Goal: Information Seeking & Learning: Learn about a topic

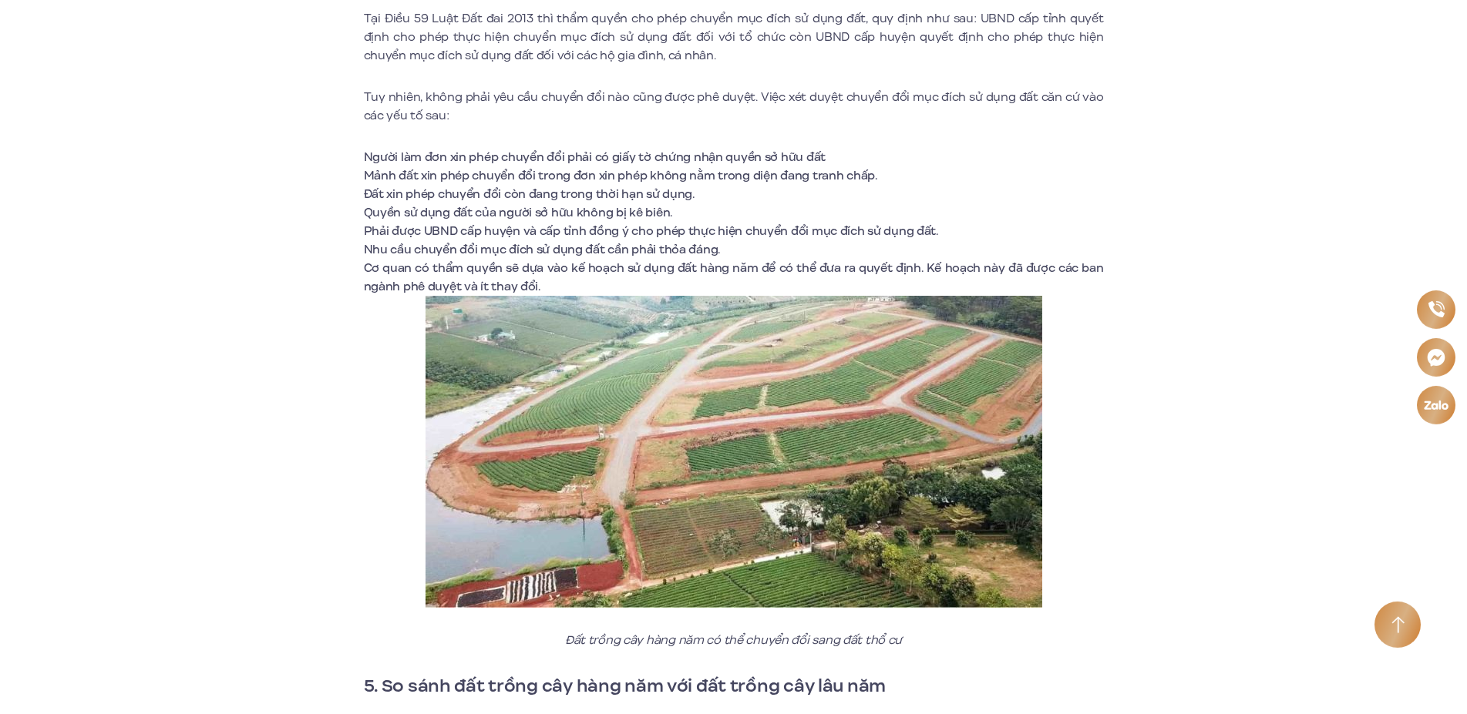
scroll to position [6604, 0]
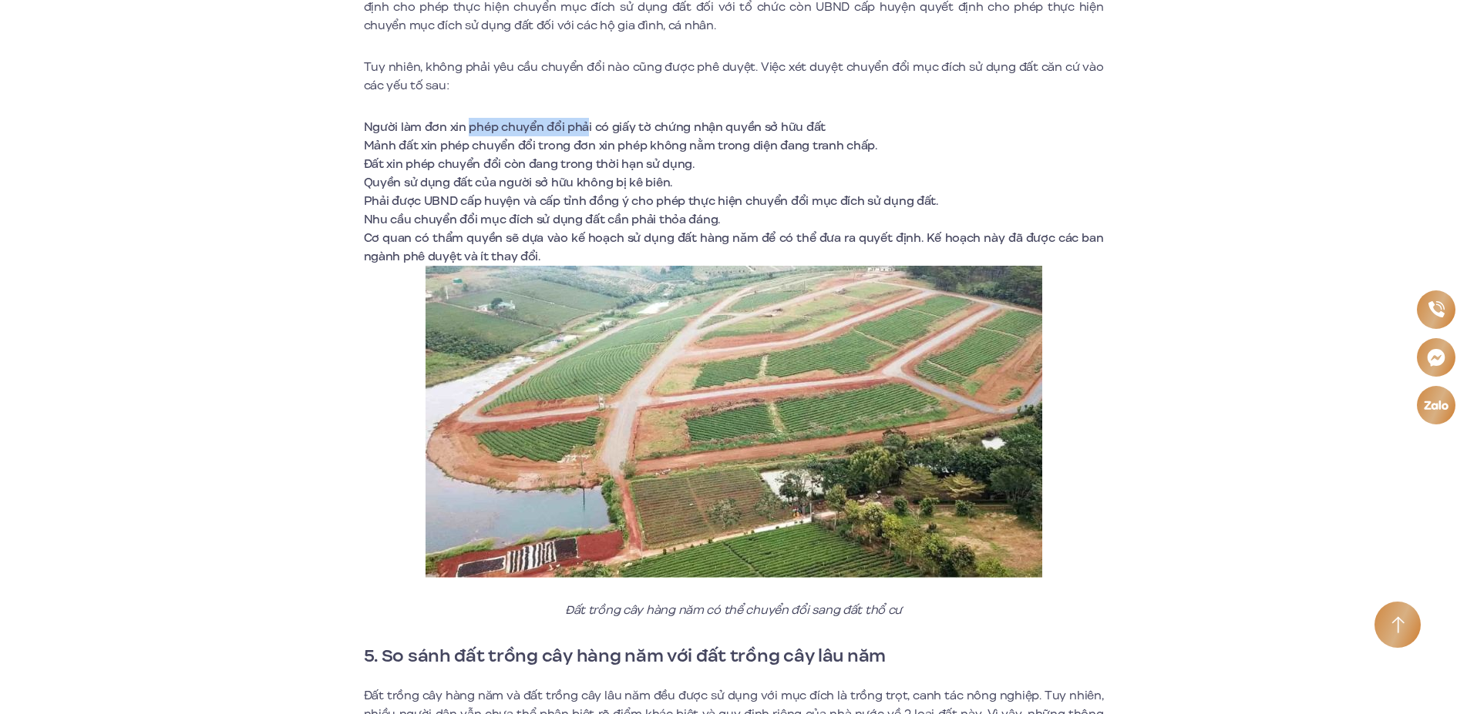
drag, startPoint x: 467, startPoint y: 133, endPoint x: 584, endPoint y: 139, distance: 117.3
click at [584, 136] on li "Người làm đơn xin phép chuyển đổi phải có giấy tờ chứng nhận quyền sở hữu đất" at bounding box center [734, 127] width 740 height 18
click at [802, 135] on li "Người làm đơn xin phép chuyển đổi phải có giấy tờ chứng nhận quyền sở hữu đất" at bounding box center [734, 127] width 740 height 18
drag, startPoint x: 465, startPoint y: 142, endPoint x: 625, endPoint y: 153, distance: 160.7
click at [625, 153] on li "Mảnh đất xin phép chuyển đổi trong đơn xin phép không nằm trong diện đang tranh…" at bounding box center [734, 145] width 740 height 18
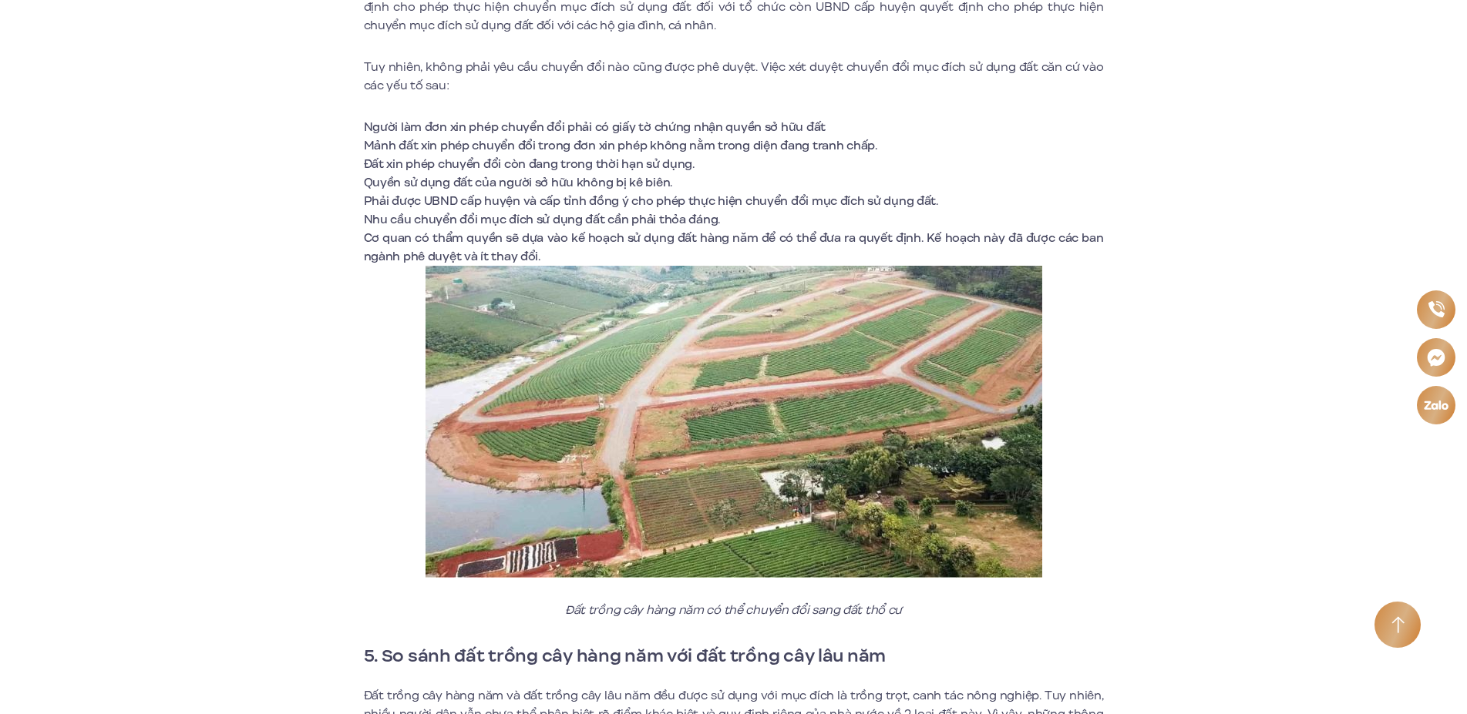
click at [824, 151] on li "Mảnh đất xin phép chuyển đổi trong đơn xin phép không nằm trong diện đang tranh…" at bounding box center [734, 145] width 740 height 18
drag, startPoint x: 378, startPoint y: 172, endPoint x: 537, endPoint y: 168, distance: 158.8
click at [537, 168] on li "Đất xin phép chuyển đổi còn đang trong thời hạn sử dụng." at bounding box center [734, 164] width 740 height 18
drag, startPoint x: 585, startPoint y: 172, endPoint x: 792, endPoint y: 194, distance: 207.8
click at [586, 172] on li "Đất xin phép chuyển đổi còn đang trong thời hạn sử dụng." at bounding box center [734, 164] width 740 height 18
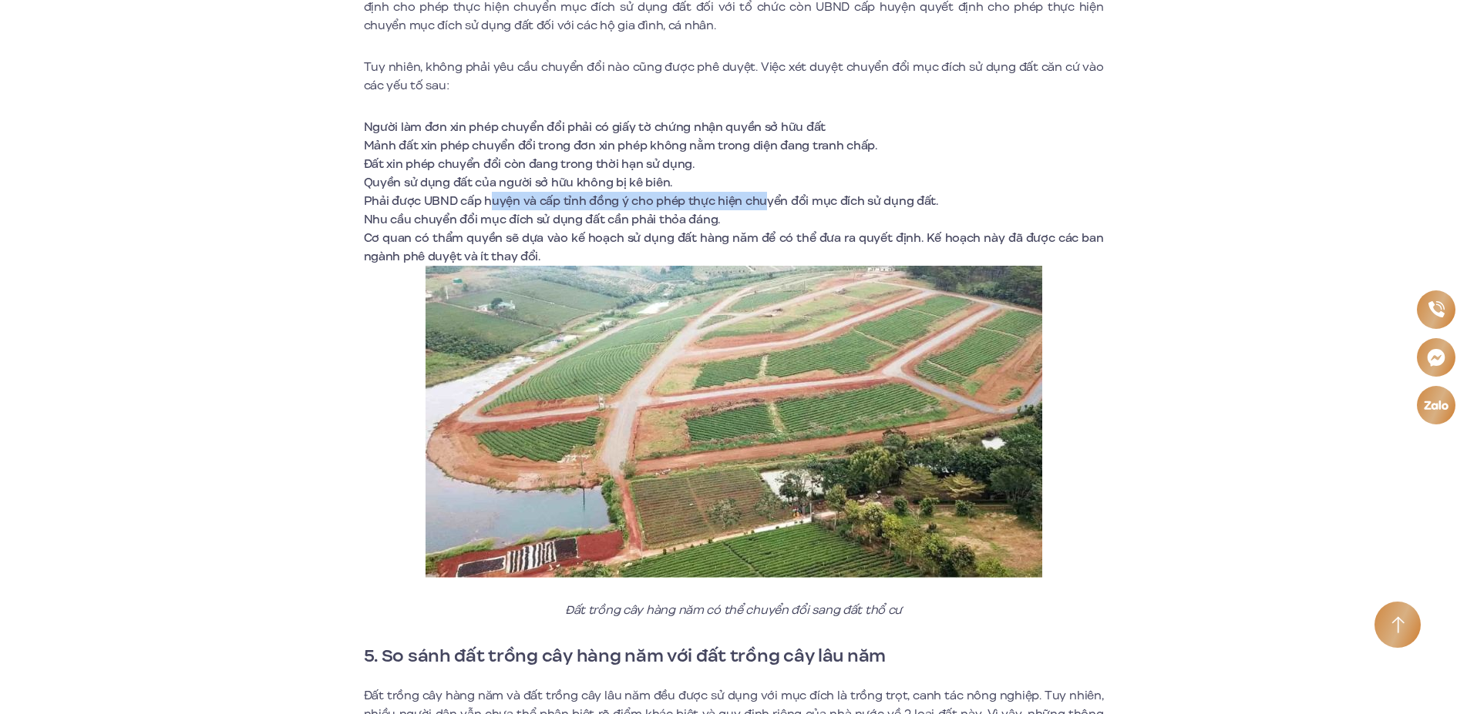
drag, startPoint x: 493, startPoint y: 201, endPoint x: 759, endPoint y: 209, distance: 266.8
click at [759, 209] on li "Phải được UBND cấp huyện và cấp tỉnh đồng ý cho phép thực hiện chuyển đổi mục đ…" at bounding box center [734, 201] width 740 height 18
click at [862, 206] on li "Phải được UBND cấp huyện và cấp tỉnh đồng ý cho phép thực hiện chuyển đổi mục đ…" at bounding box center [734, 201] width 740 height 18
drag, startPoint x: 471, startPoint y: 224, endPoint x: 719, endPoint y: 228, distance: 248.2
click at [621, 227] on li "Nhu cầu chuyển đổi mục đích sử dụng đất cần phải thỏa đáng." at bounding box center [734, 219] width 740 height 18
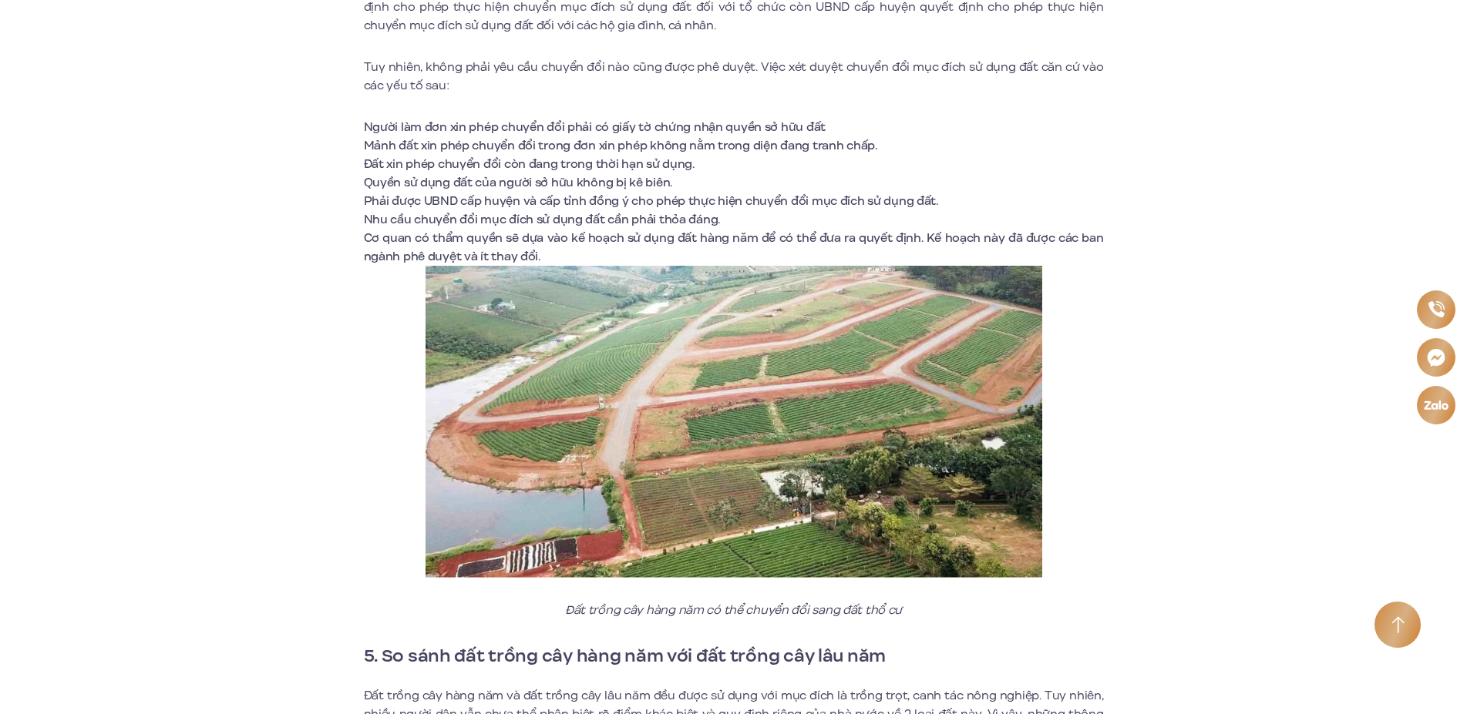
click at [735, 220] on li "Nhu cầu chuyển đổi mục đích sử dụng đất cần phải thỏa đáng." at bounding box center [734, 219] width 740 height 18
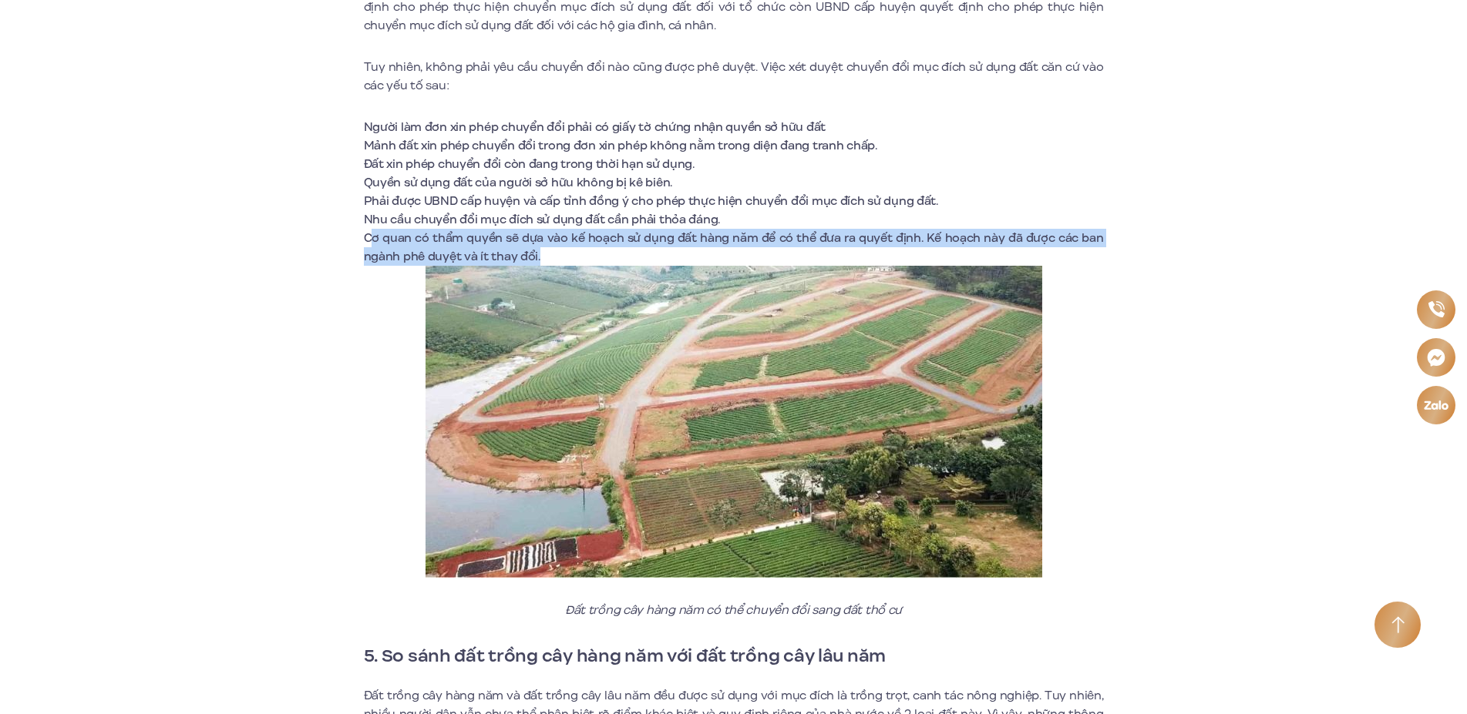
drag, startPoint x: 372, startPoint y: 241, endPoint x: 842, endPoint y: 254, distance: 469.5
click at [842, 254] on li "Cơ quan có thẩm quyền sẽ dựa vào kế hoạch sử dụng đất hàng năm để có thể đưa ra…" at bounding box center [734, 247] width 740 height 37
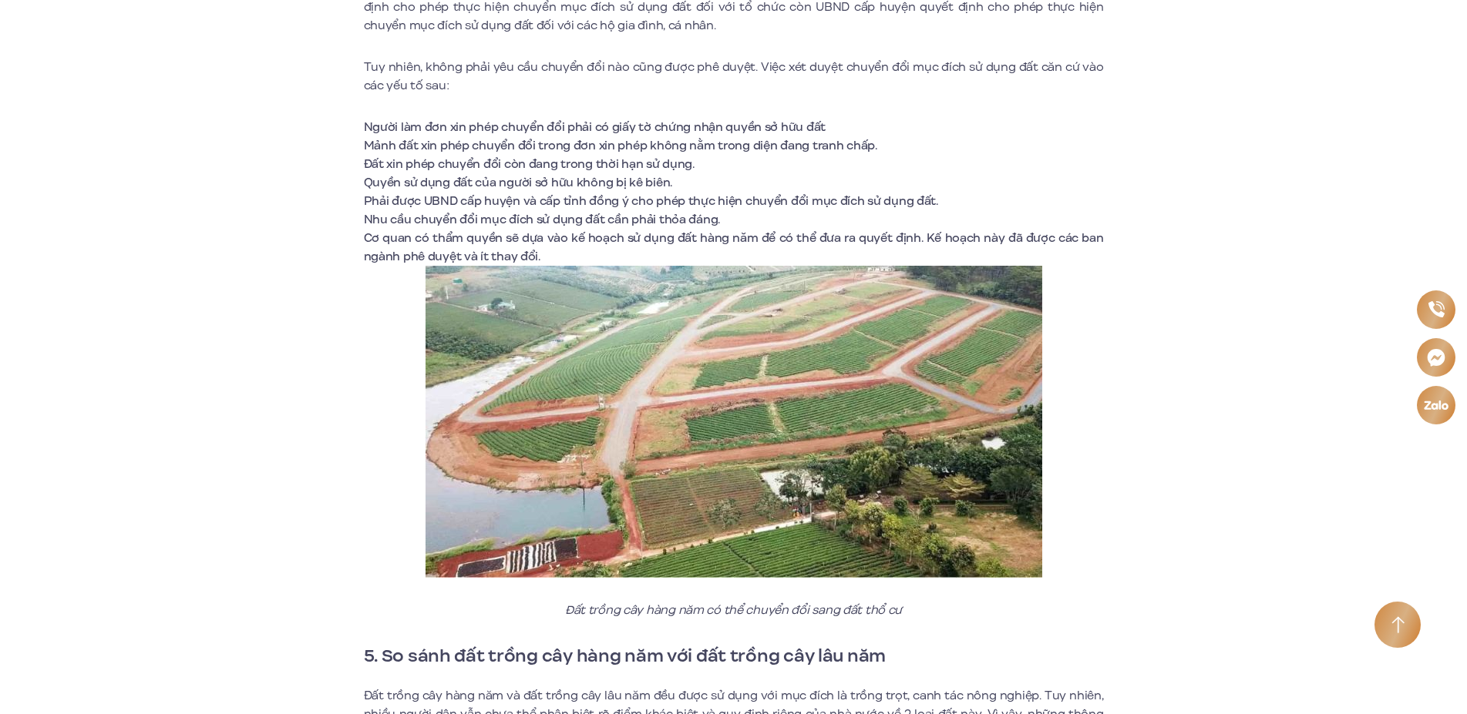
drag, startPoint x: 1158, startPoint y: 311, endPoint x: 1168, endPoint y: 327, distance: 19.5
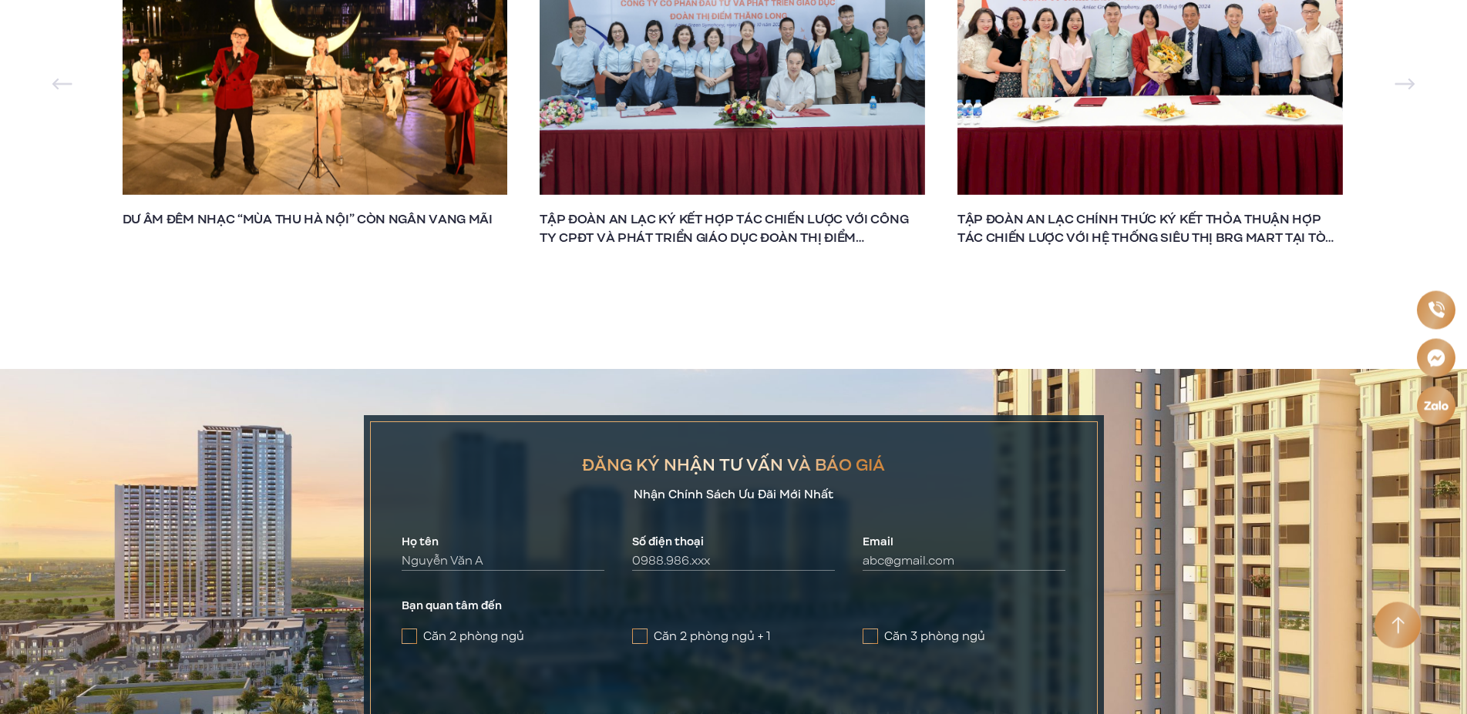
scroll to position [11407, 0]
